Goal: Information Seeking & Learning: Learn about a topic

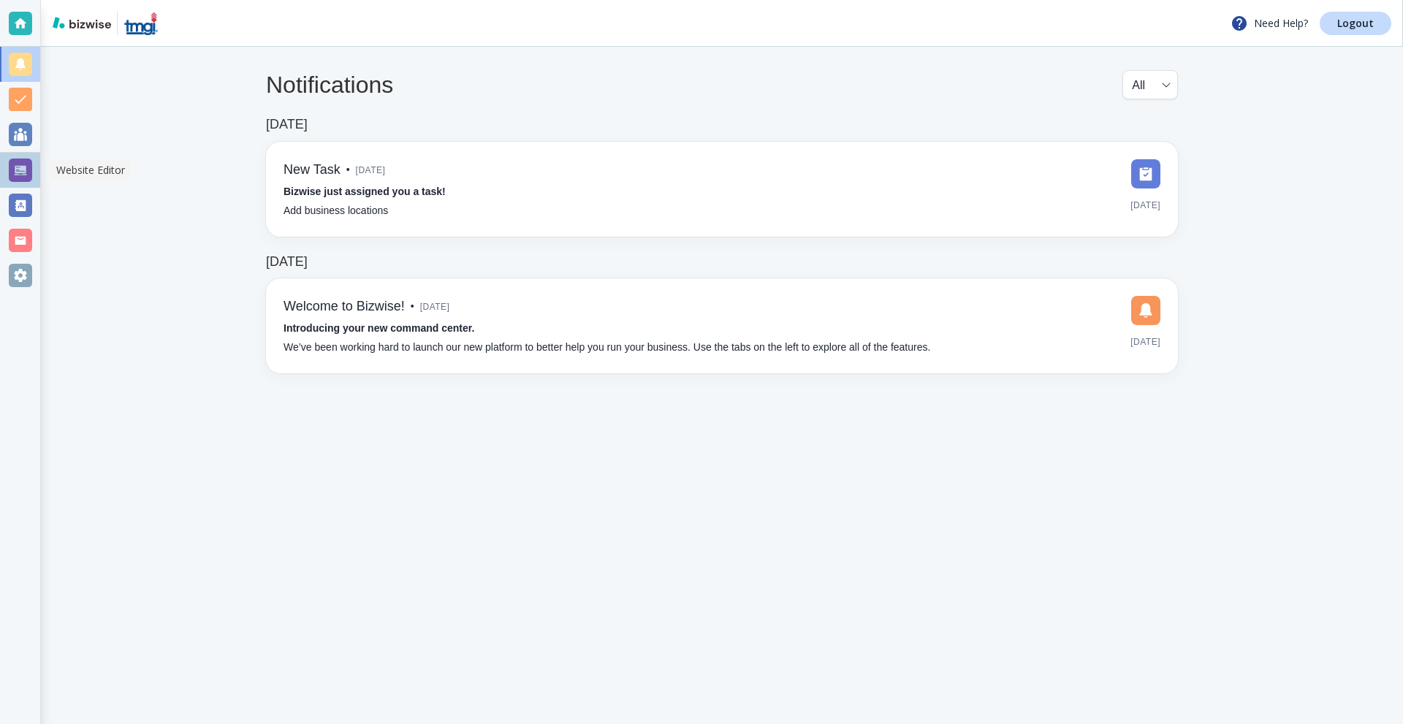
drag, startPoint x: 9, startPoint y: 157, endPoint x: 46, endPoint y: 159, distance: 37.3
click at [10, 159] on div at bounding box center [20, 170] width 40 height 35
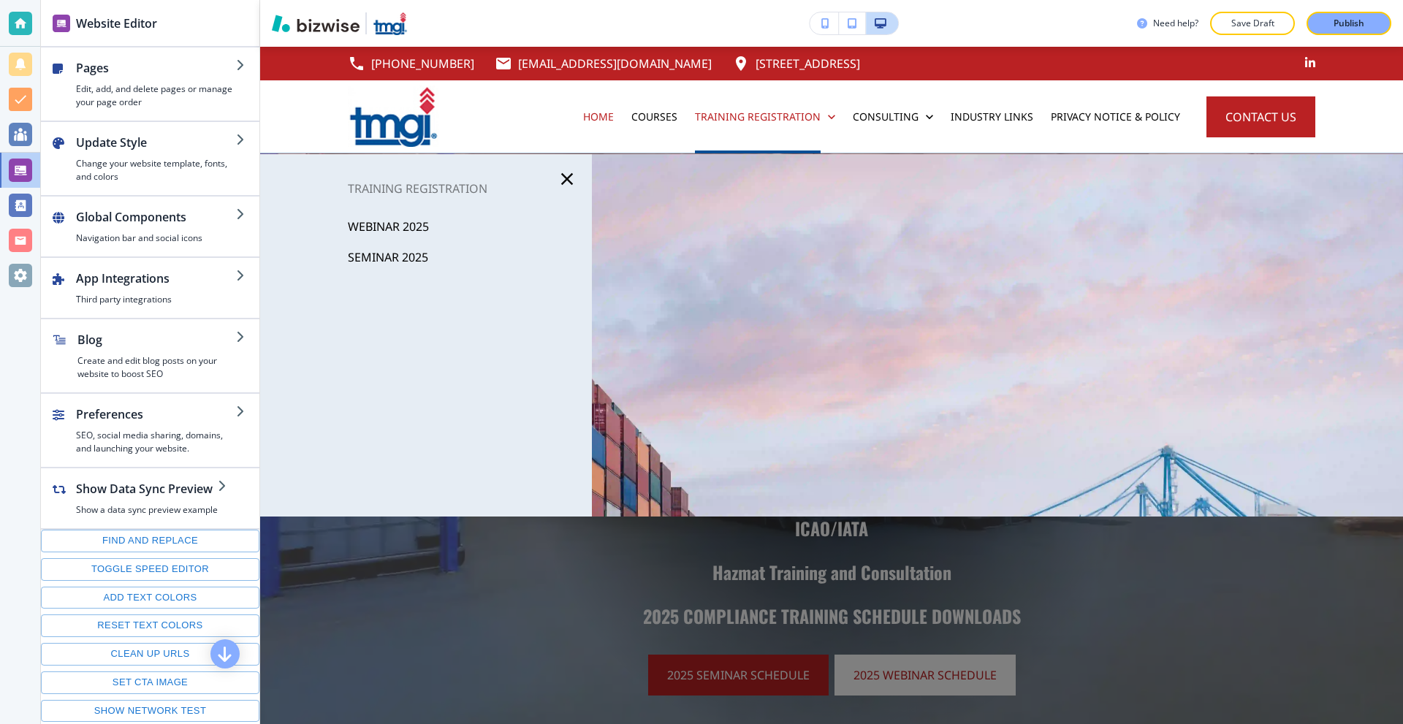
click at [394, 227] on p "WEBINAR 2025" at bounding box center [388, 227] width 81 height 22
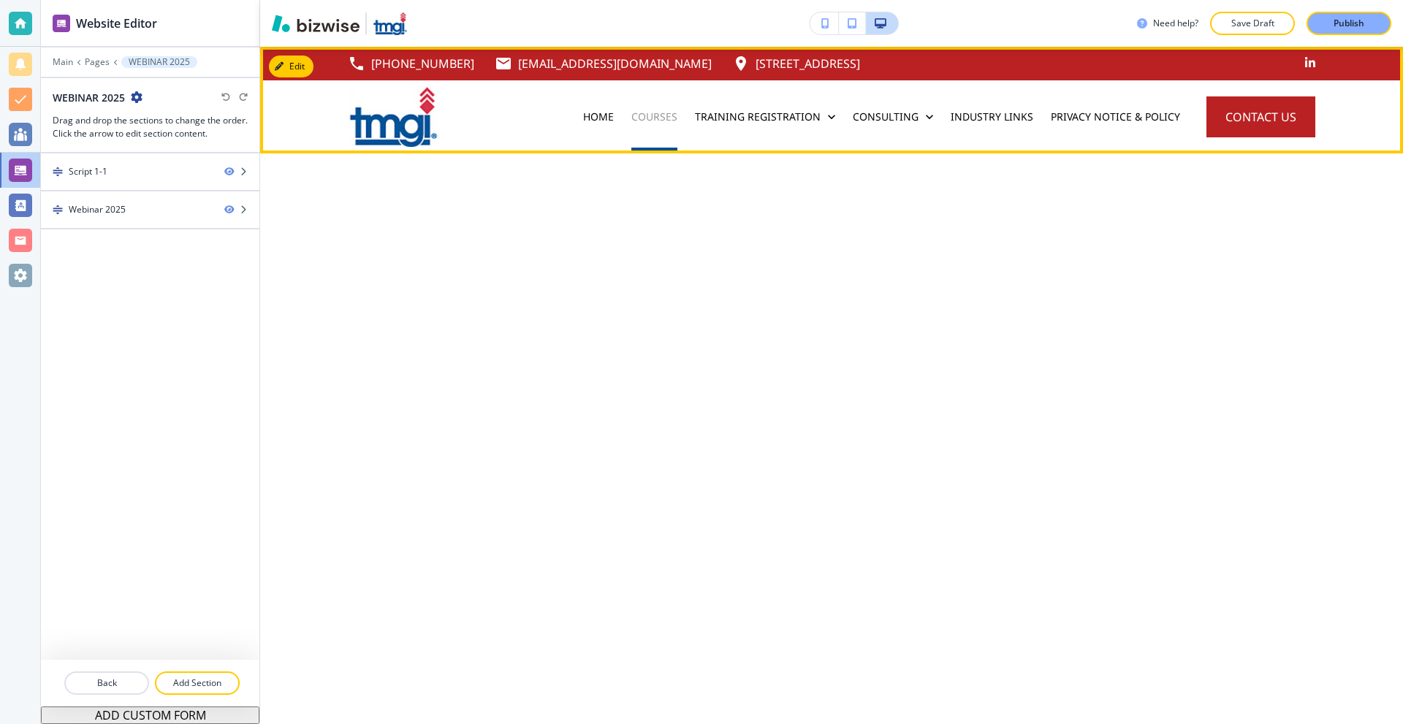
click at [645, 117] on p "Courses" at bounding box center [654, 117] width 46 height 15
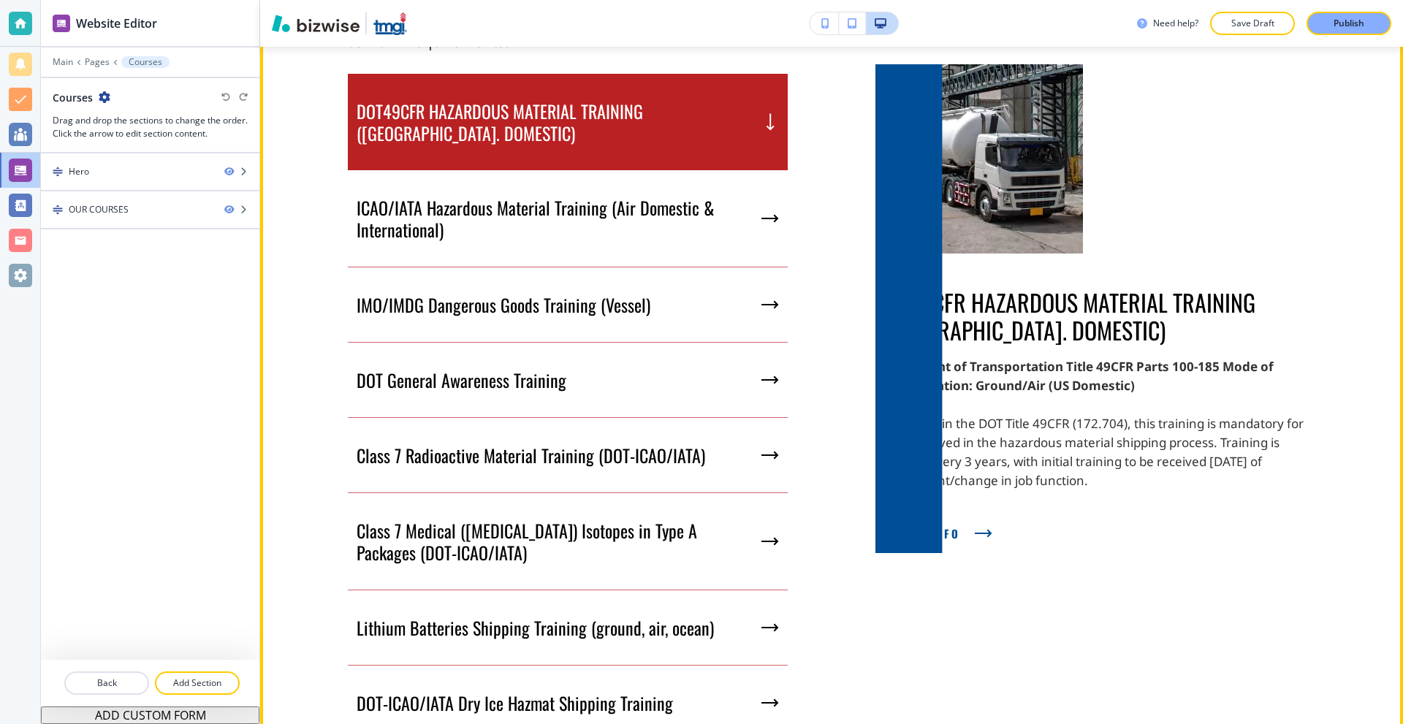
scroll to position [1004, 0]
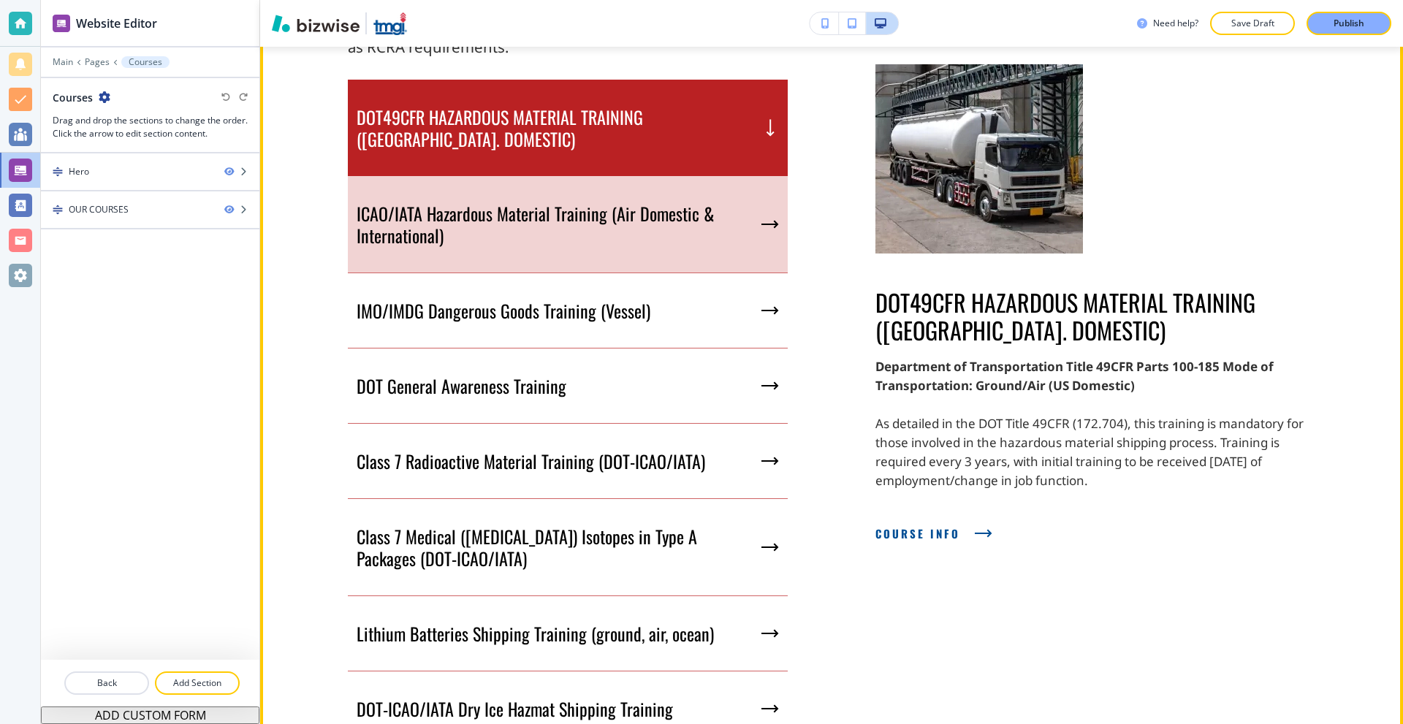
click at [680, 219] on p "ICAO/IATA Hazardous Material Training (Air Domestic & International)" at bounding box center [556, 224] width 399 height 44
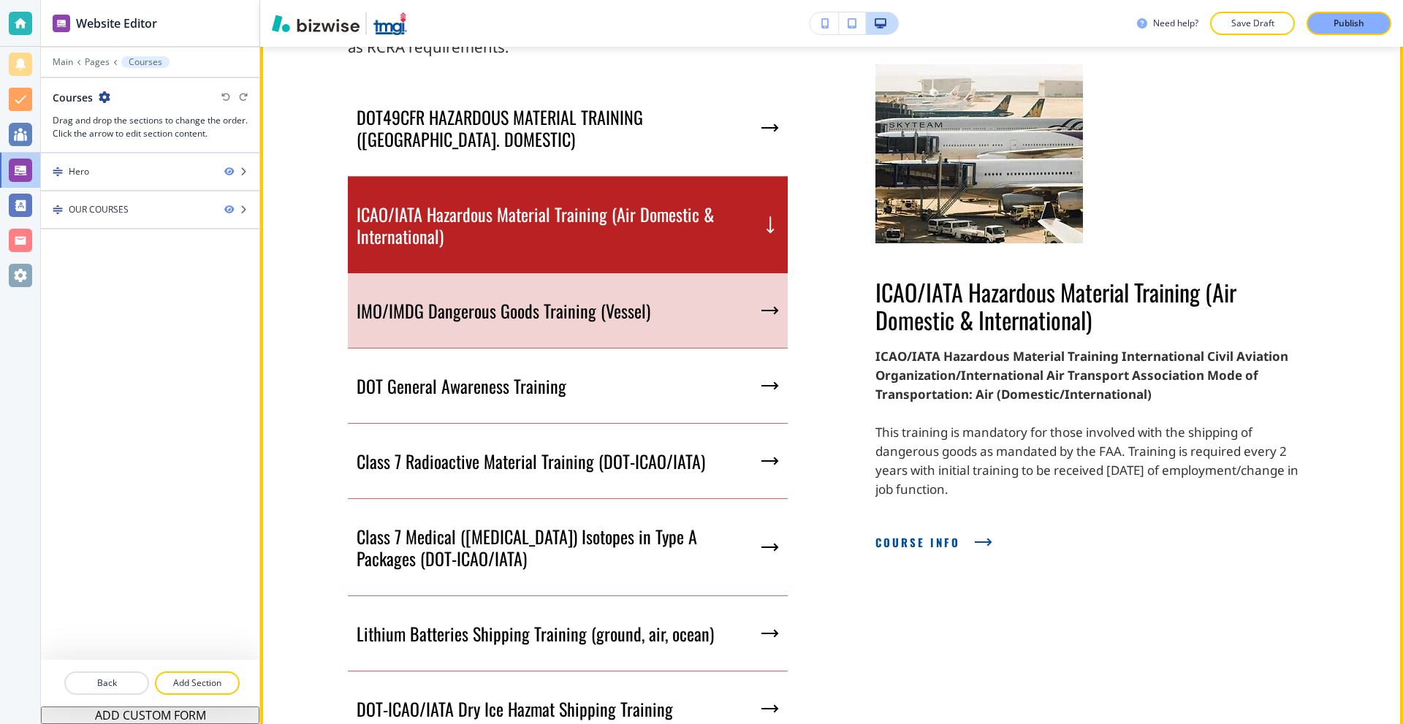
click at [660, 273] on div "IMO/IMDG Dangerous Goods Training (Vessel)" at bounding box center [568, 310] width 440 height 75
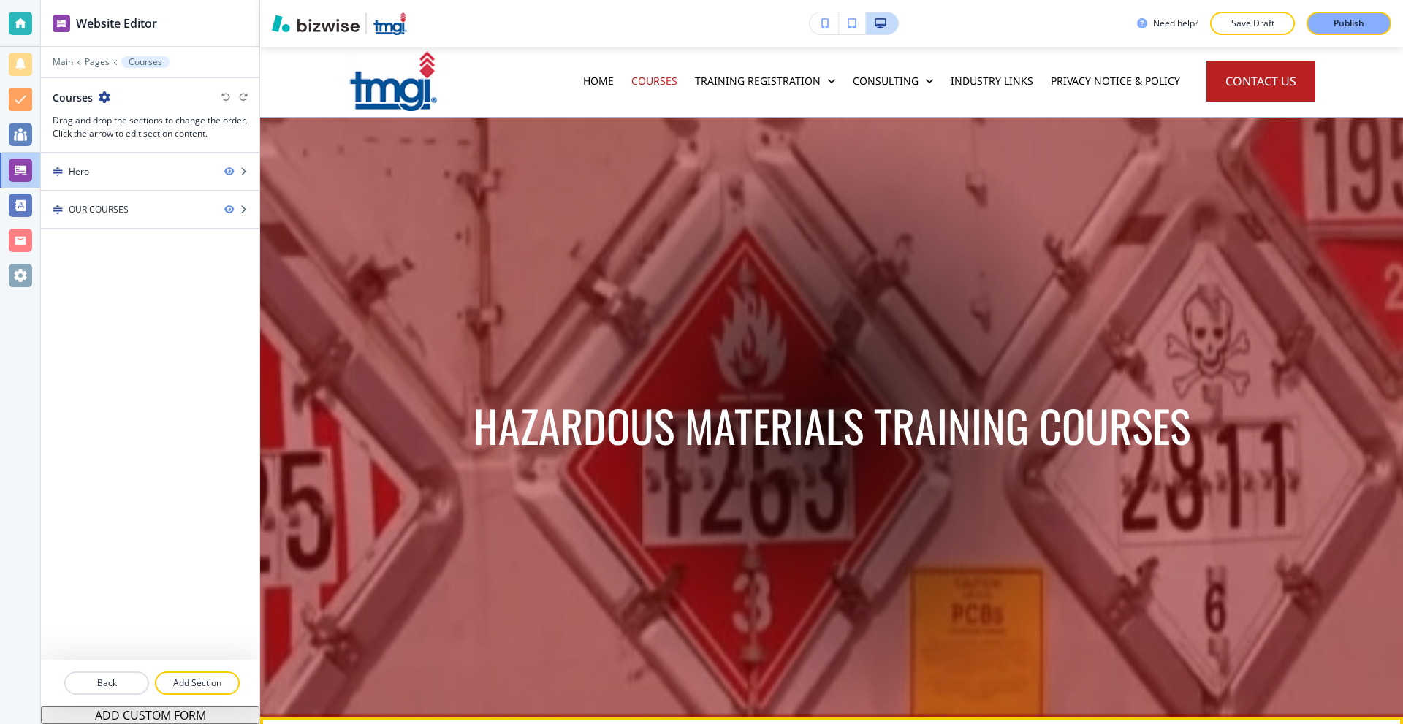
scroll to position [0, 0]
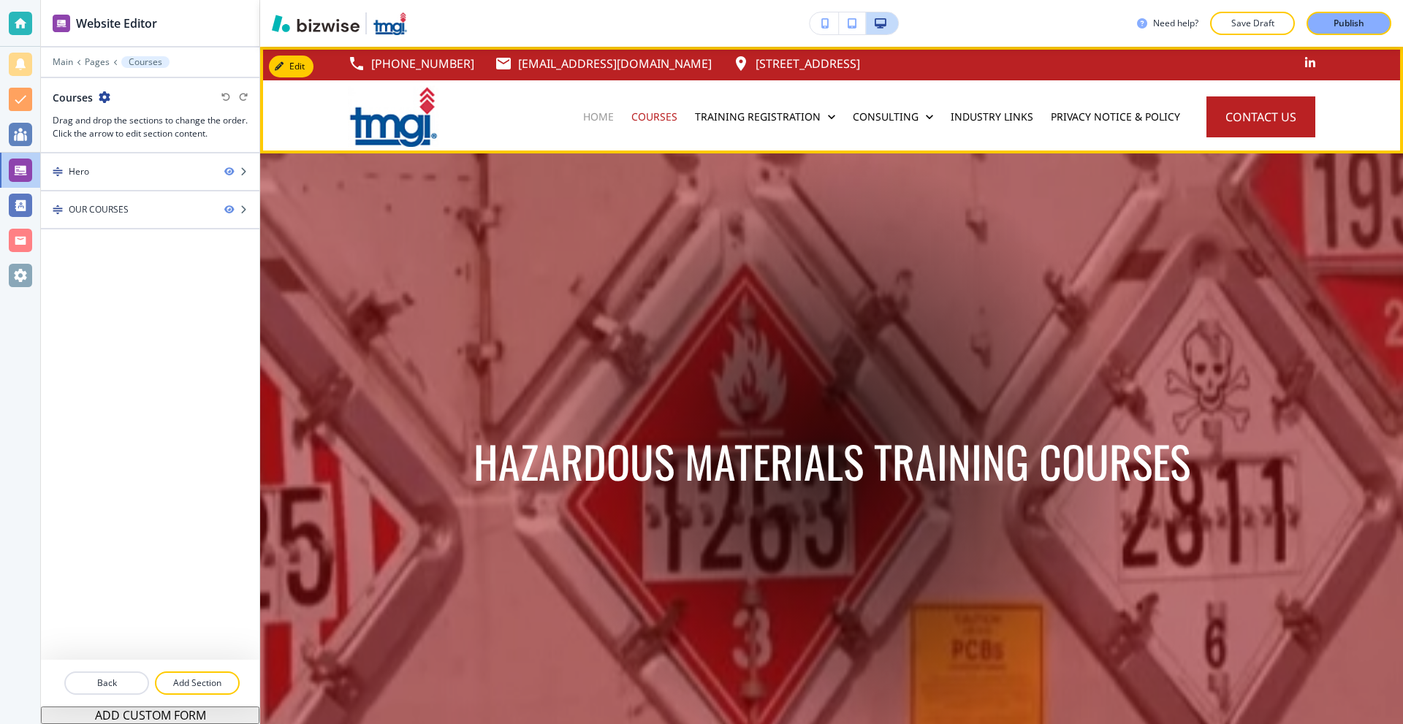
click at [592, 118] on p "Home" at bounding box center [598, 117] width 31 height 15
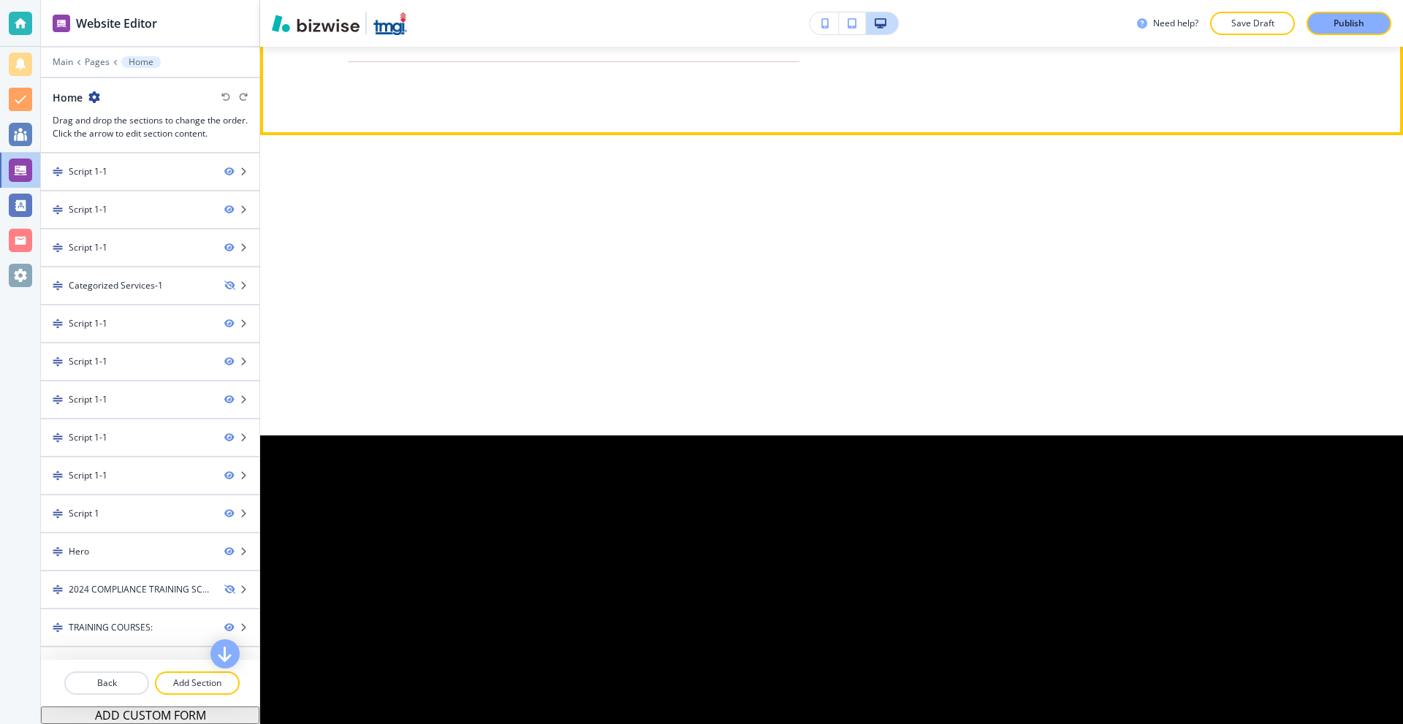
scroll to position [1315, 0]
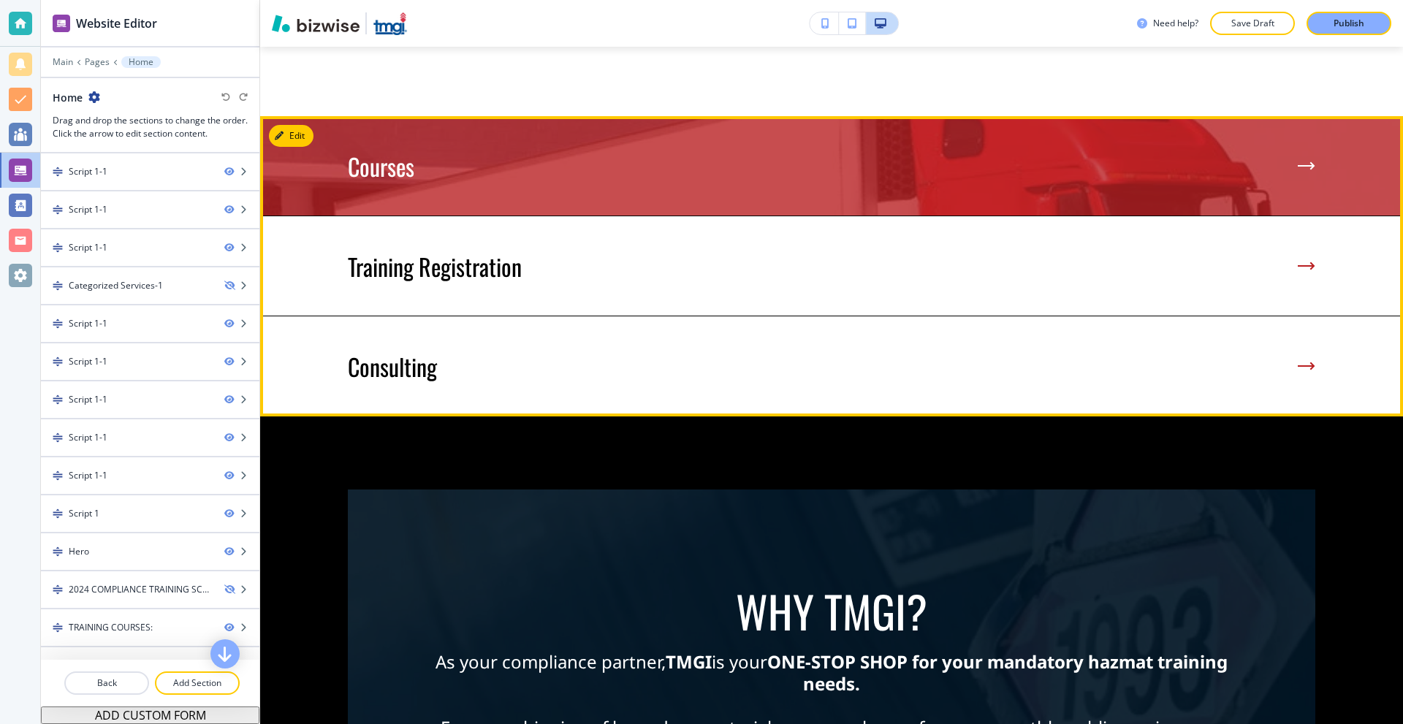
click at [638, 190] on img at bounding box center [831, 165] width 1143 height 99
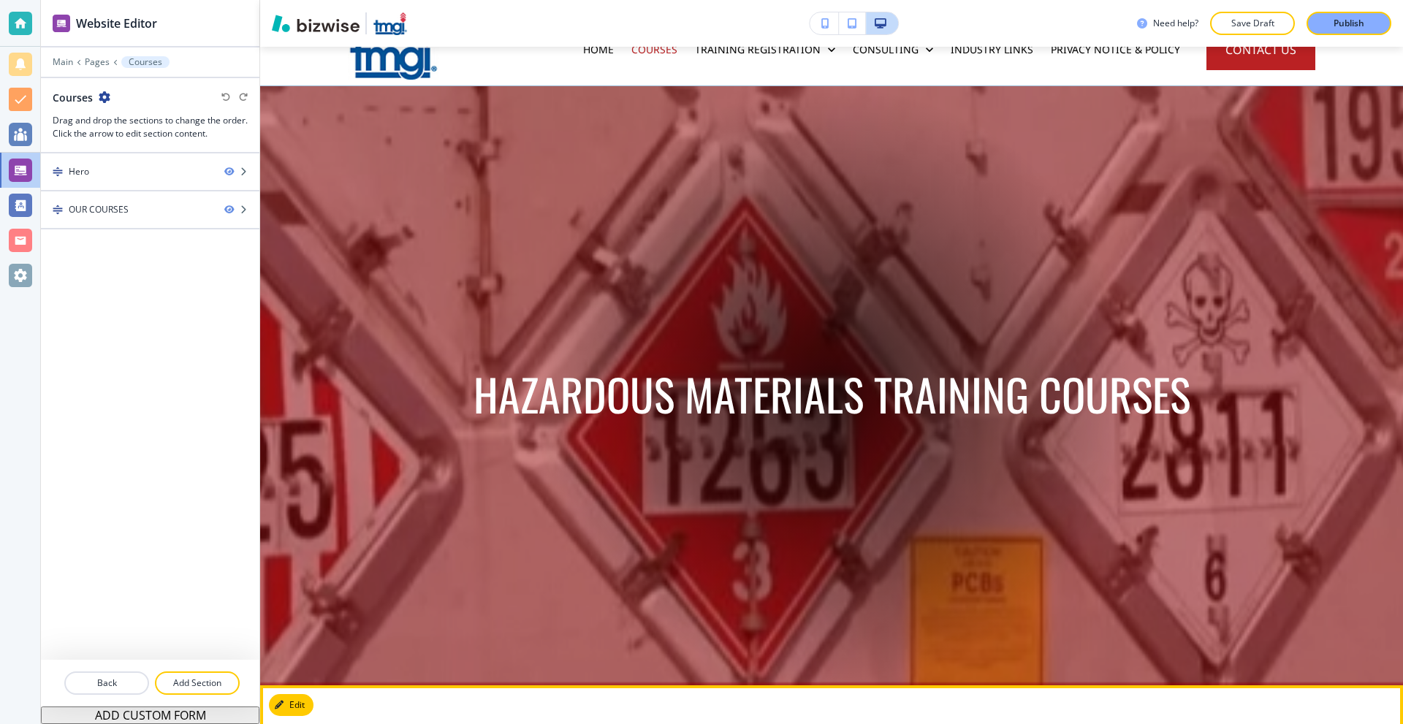
scroll to position [0, 0]
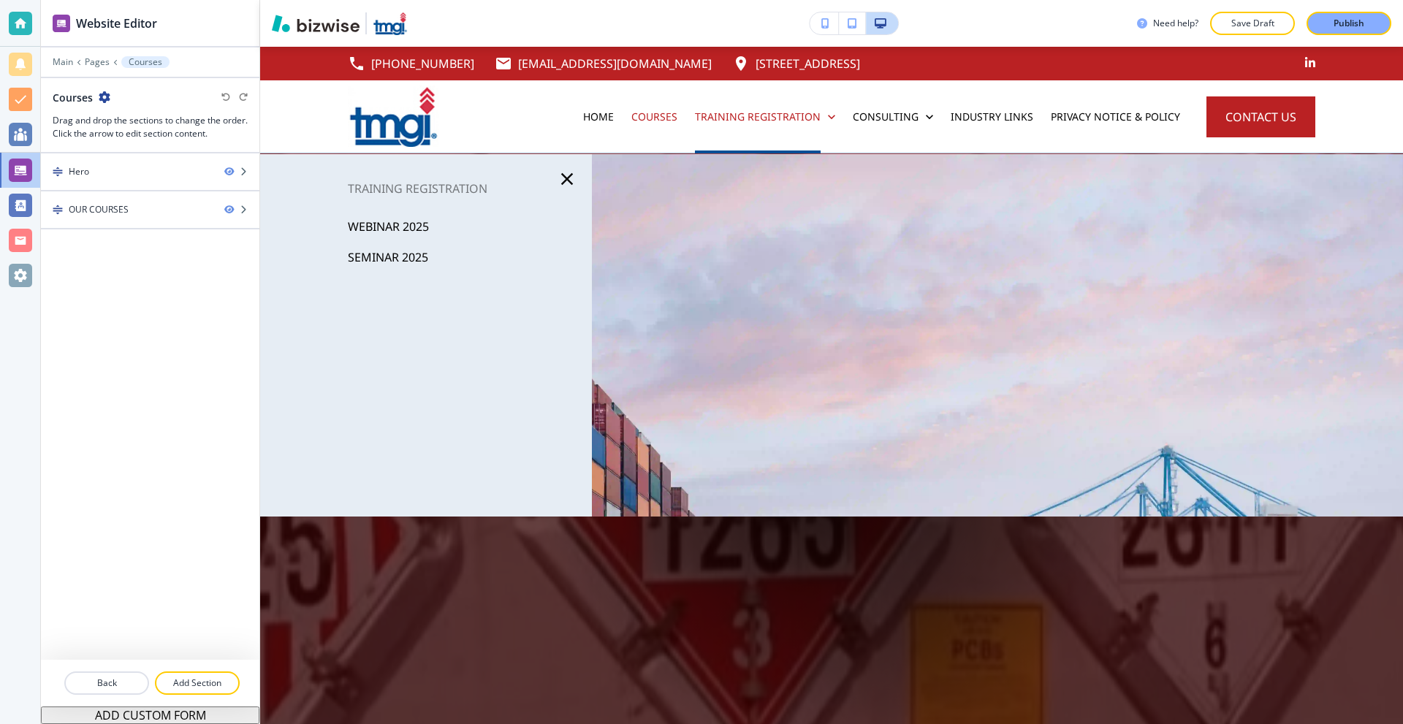
click at [394, 224] on p "WEBINAR 2025" at bounding box center [388, 227] width 81 height 22
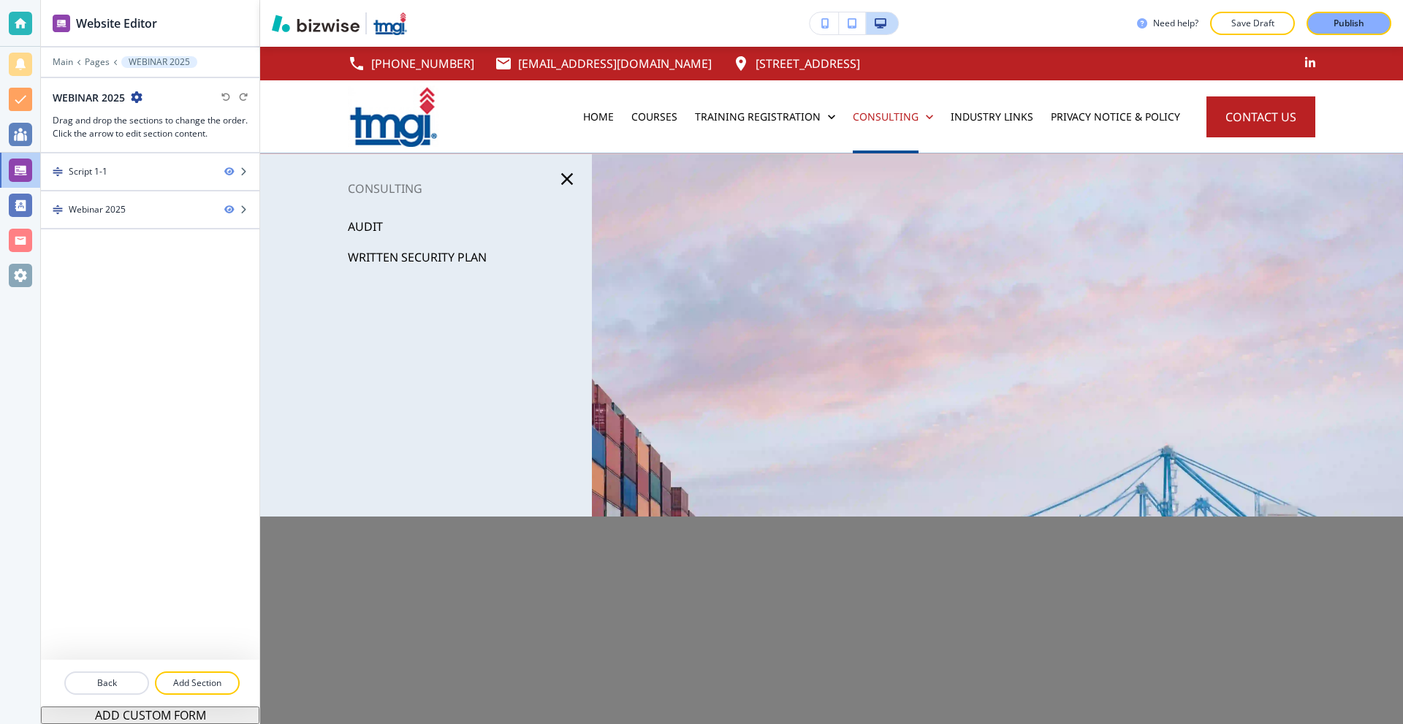
drag, startPoint x: 23, startPoint y: 24, endPoint x: 34, endPoint y: 21, distance: 11.3
click at [23, 23] on div at bounding box center [20, 23] width 23 height 23
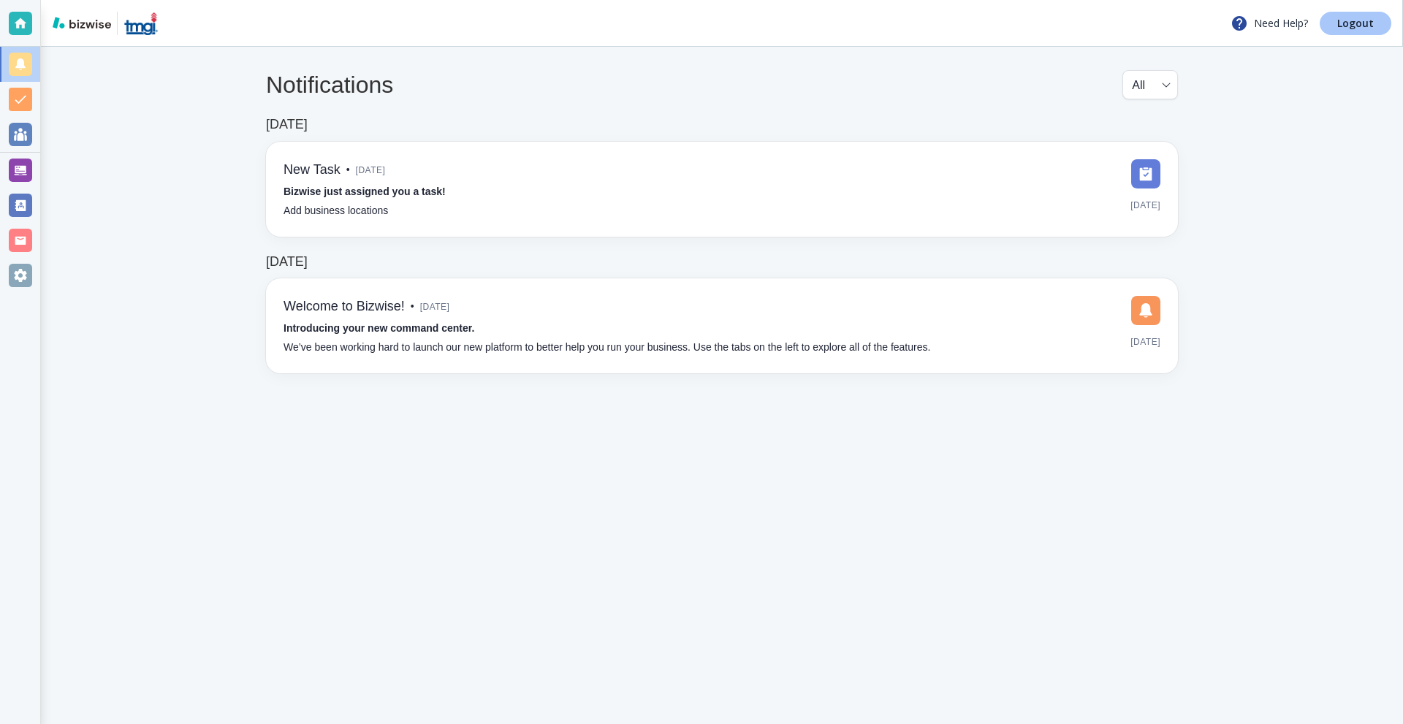
click at [1352, 20] on p "Logout" at bounding box center [1355, 23] width 37 height 10
